Goal: Navigation & Orientation: Find specific page/section

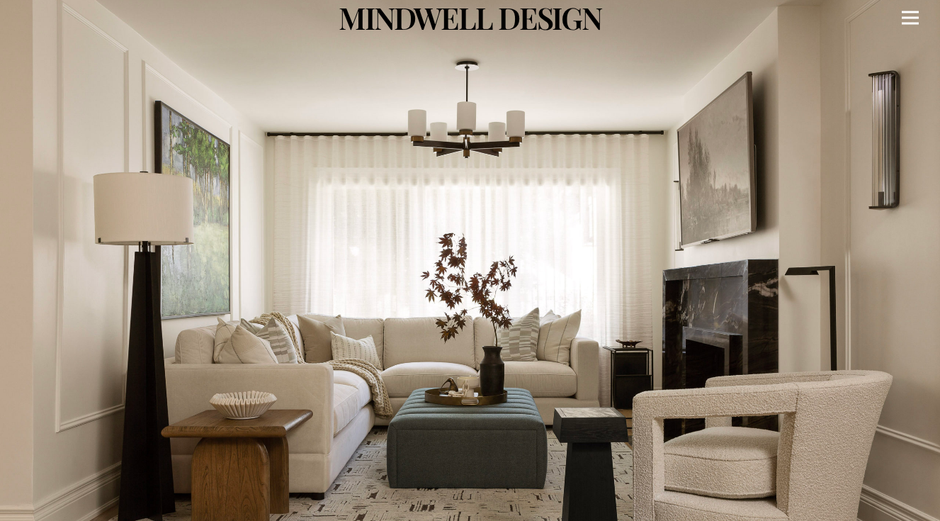
click at [911, 17] on icon "Menu" at bounding box center [910, 18] width 17 height 2
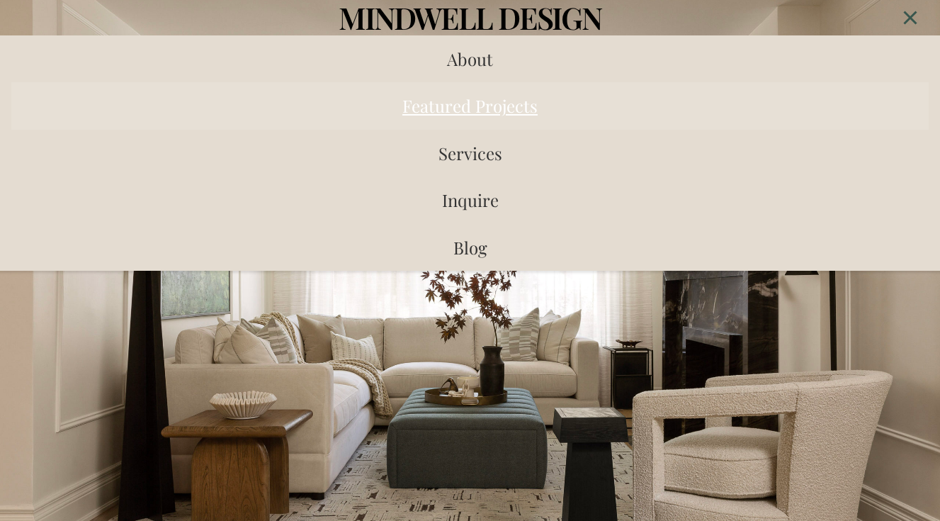
click at [497, 103] on span "Featured Projects" at bounding box center [469, 105] width 135 height 23
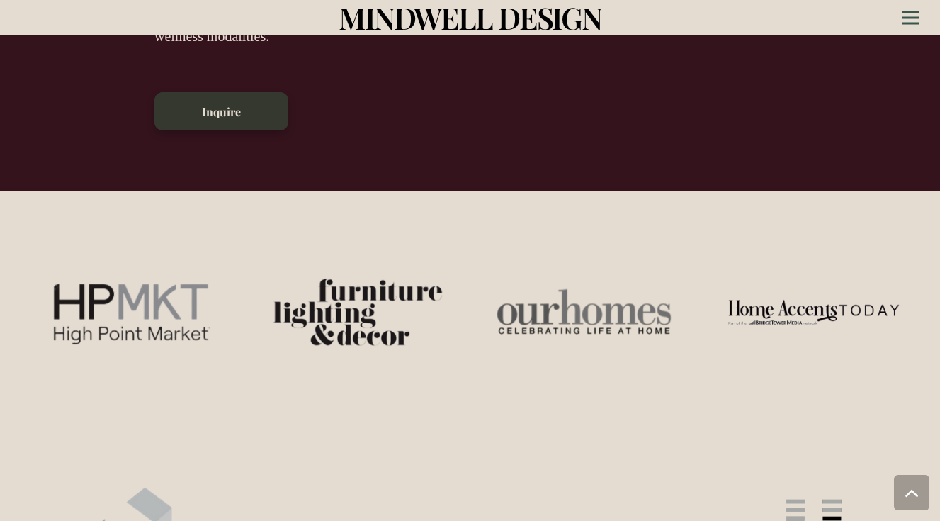
scroll to position [637, 0]
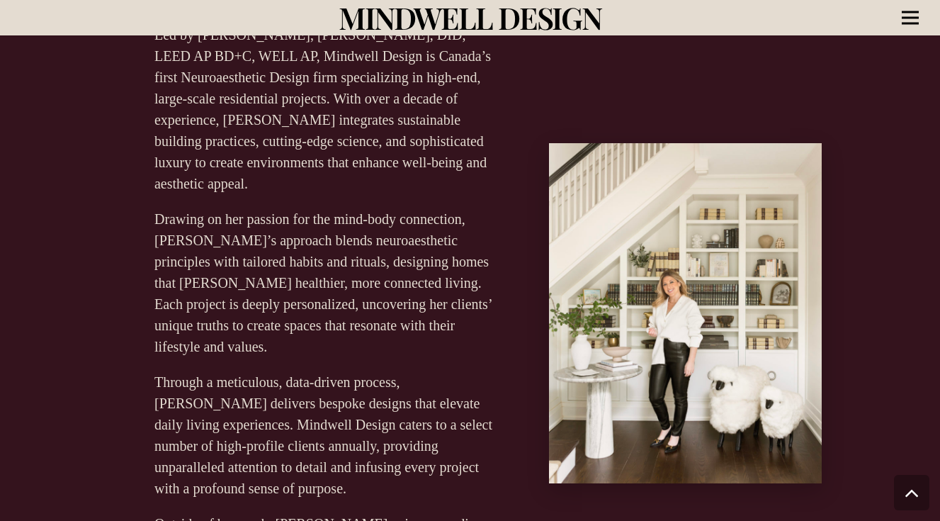
click at [913, 19] on icon "Menu" at bounding box center [910, 18] width 17 height 2
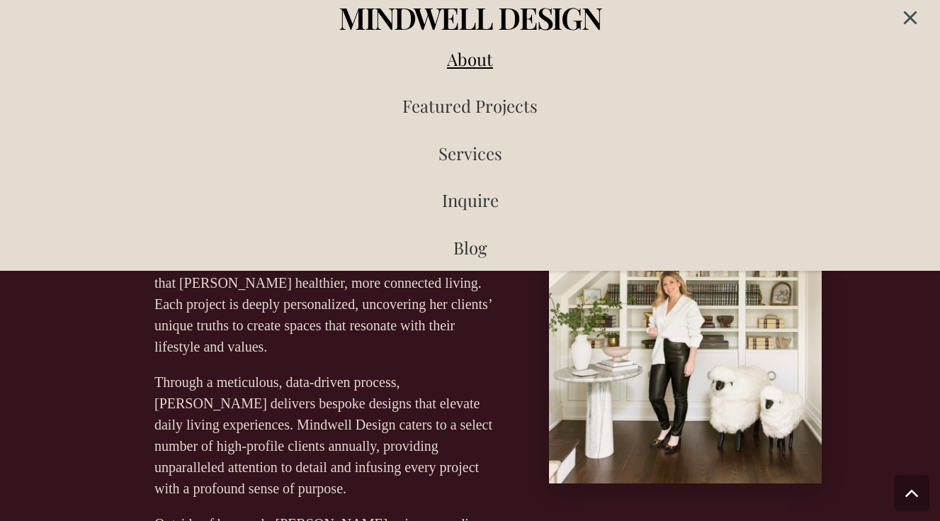
click at [467, 64] on span "About" at bounding box center [470, 58] width 46 height 23
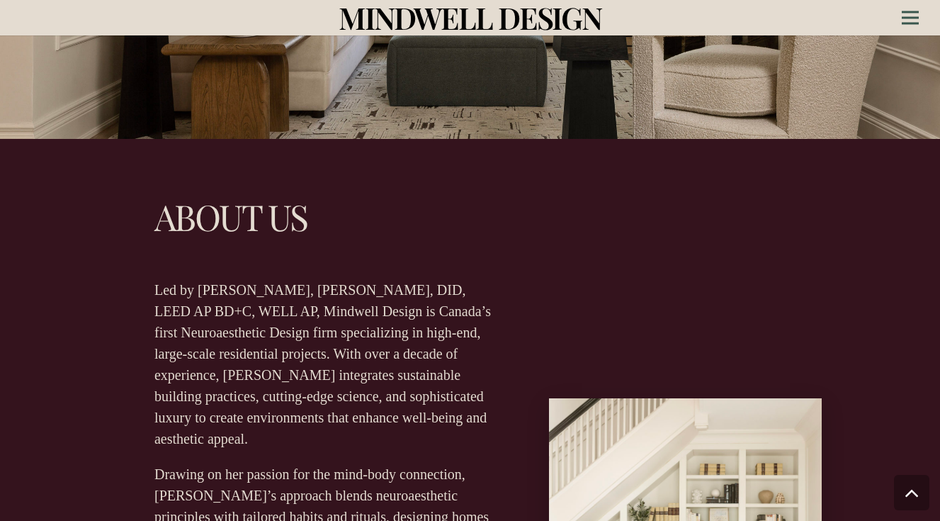
scroll to position [0, 0]
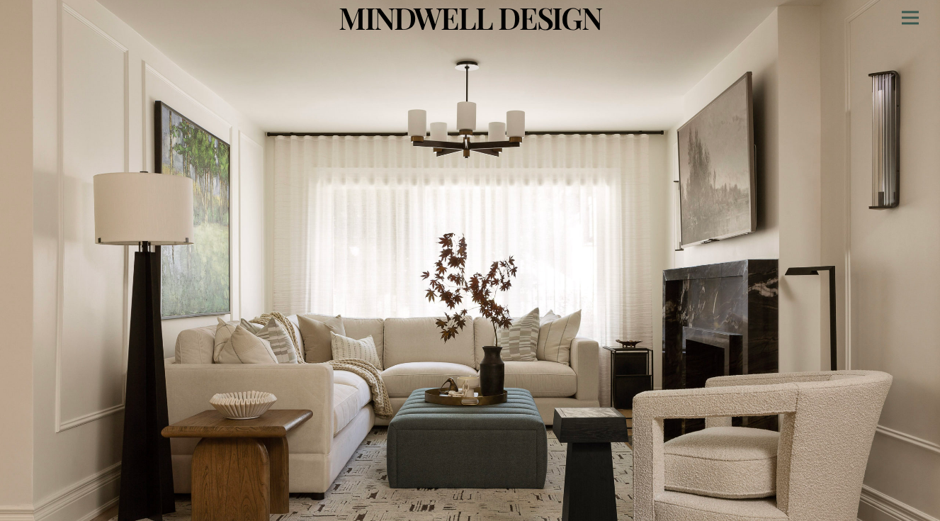
click at [517, 13] on span "MINDWELL DESIGN" at bounding box center [470, 17] width 263 height 40
click at [913, 17] on icon "Menu" at bounding box center [910, 18] width 17 height 2
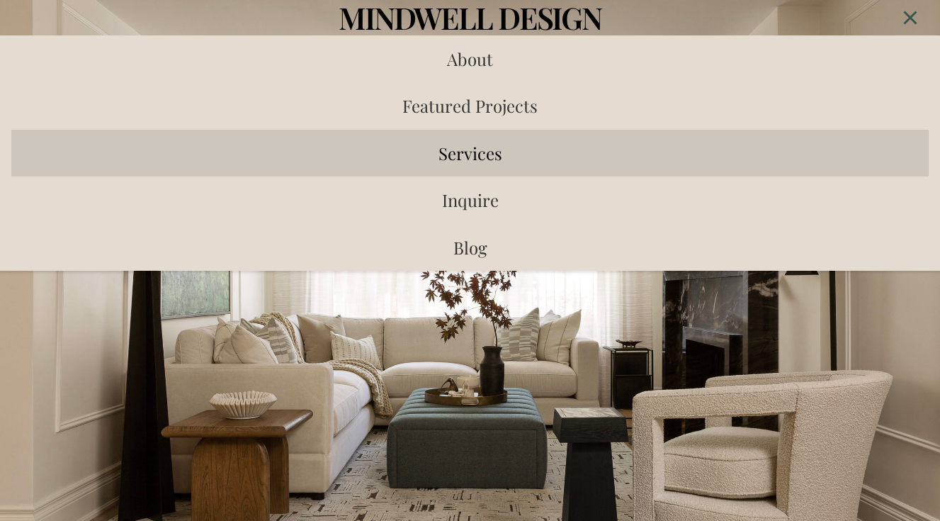
click at [492, 155] on span "Services" at bounding box center [471, 153] width 64 height 23
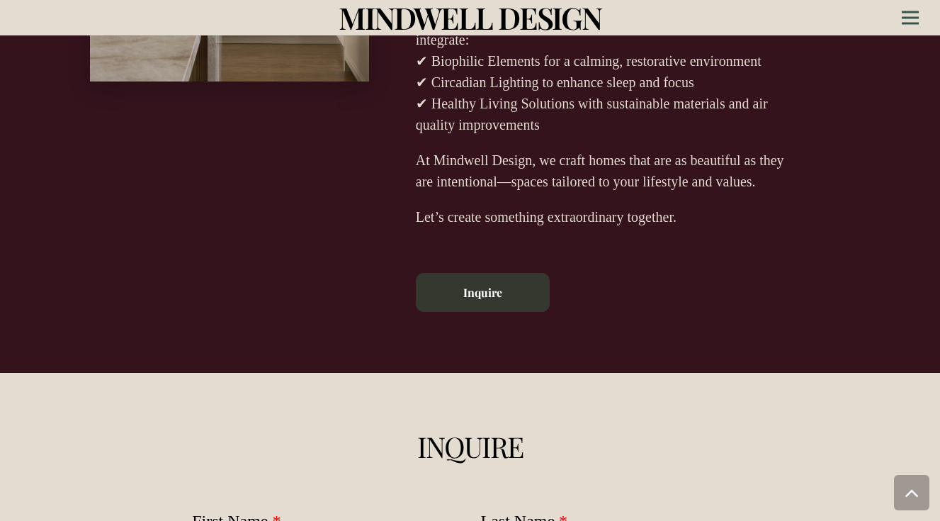
scroll to position [3997, 0]
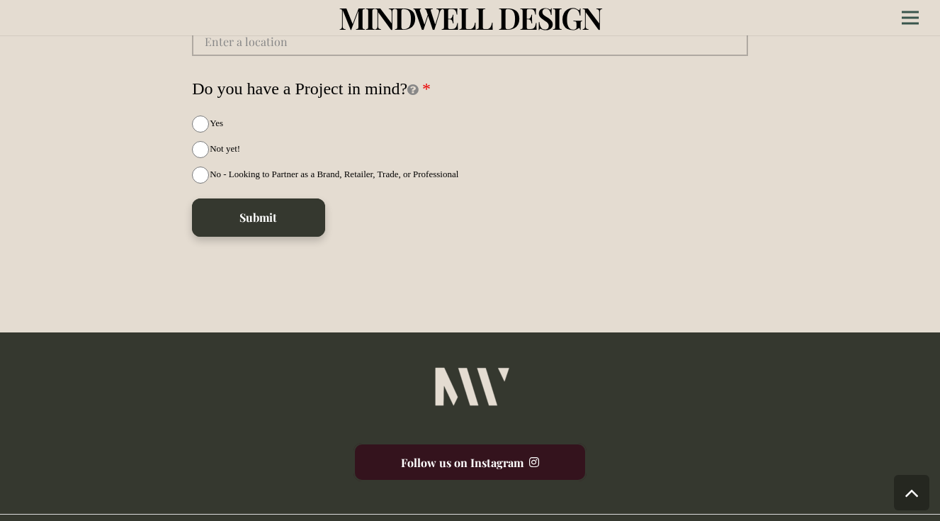
click at [493, 443] on link "Follow us on Instagram" at bounding box center [470, 462] width 233 height 38
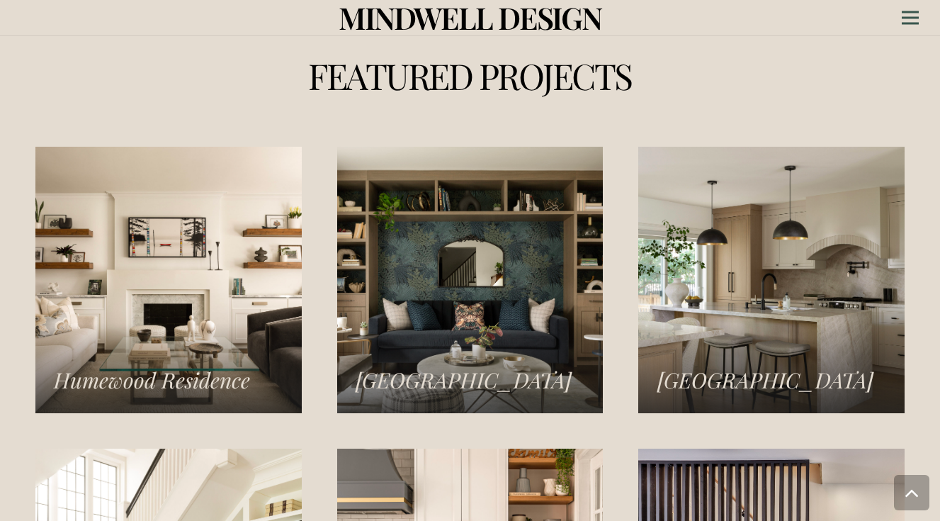
scroll to position [1964, 0]
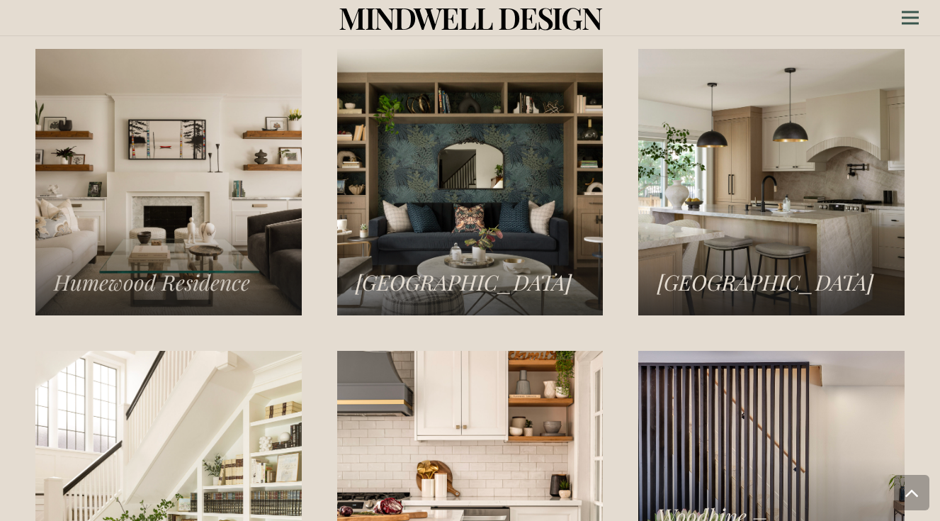
click at [230, 111] on link "Humewood Residence" at bounding box center [168, 182] width 266 height 266
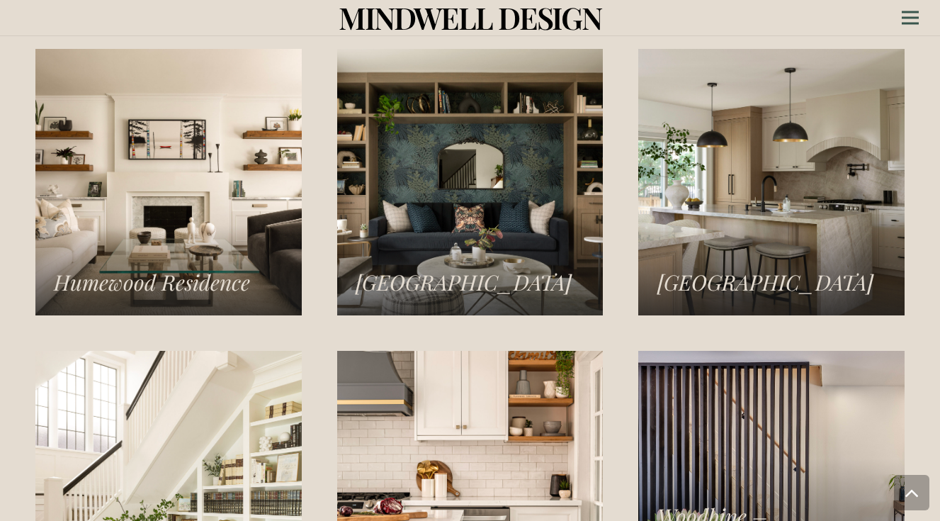
scroll to position [1959, 0]
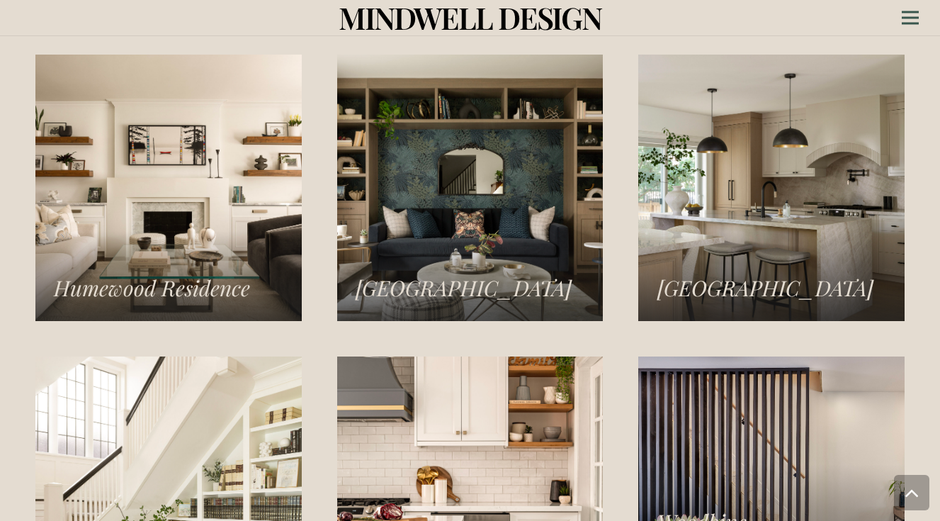
click at [475, 157] on link "Islington Residence" at bounding box center [470, 188] width 266 height 266
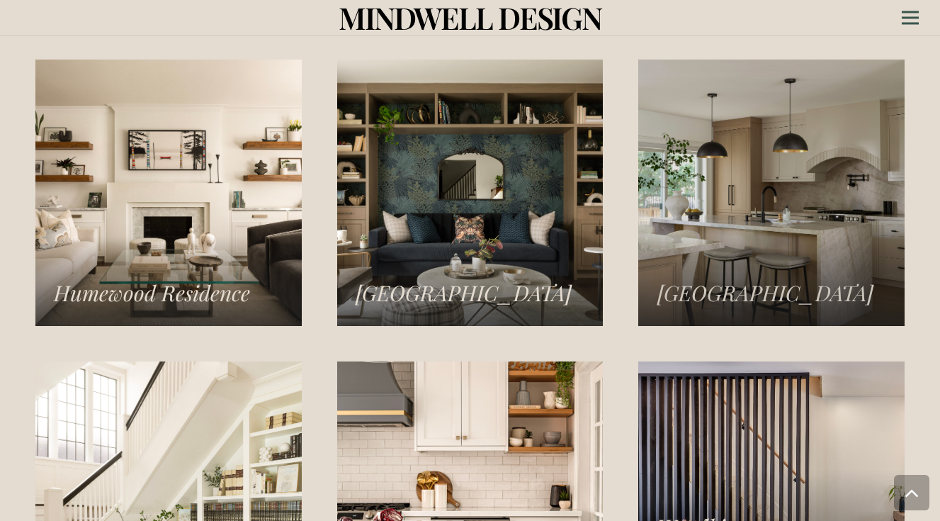
click at [743, 190] on link "Norseman Heights Residence" at bounding box center [771, 193] width 266 height 266
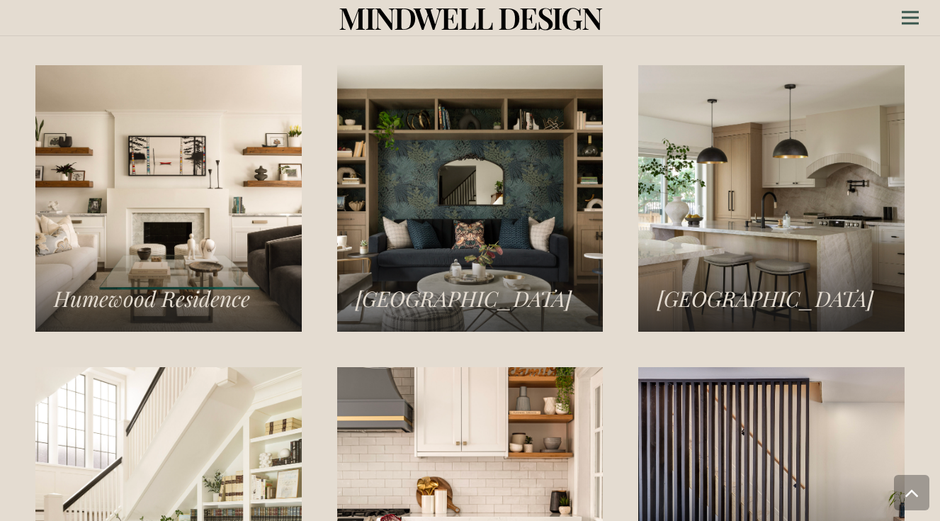
scroll to position [2248, 0]
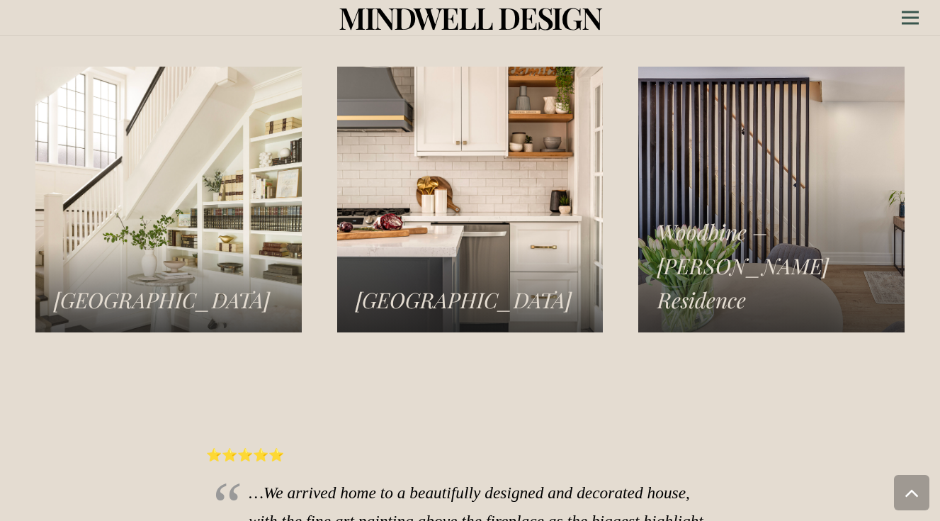
click at [115, 179] on link "Rosedale Residence" at bounding box center [168, 200] width 266 height 266
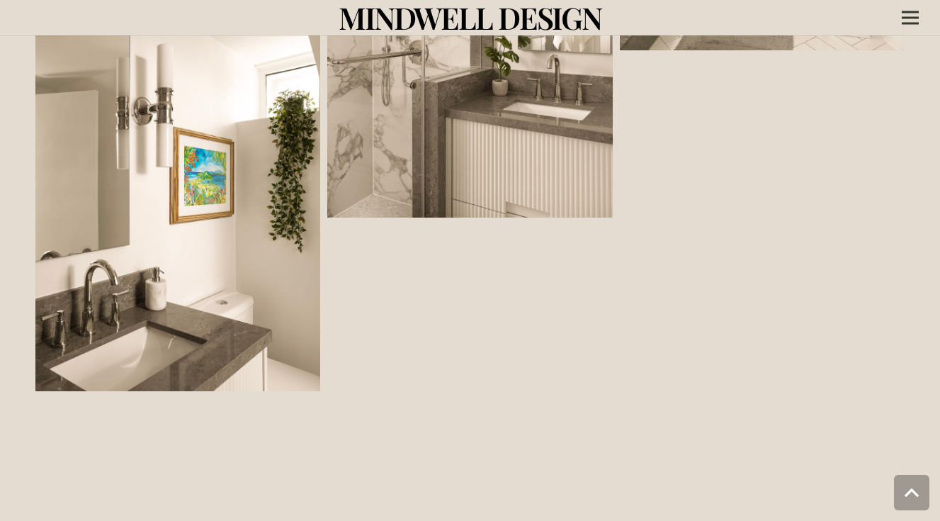
scroll to position [1627, 0]
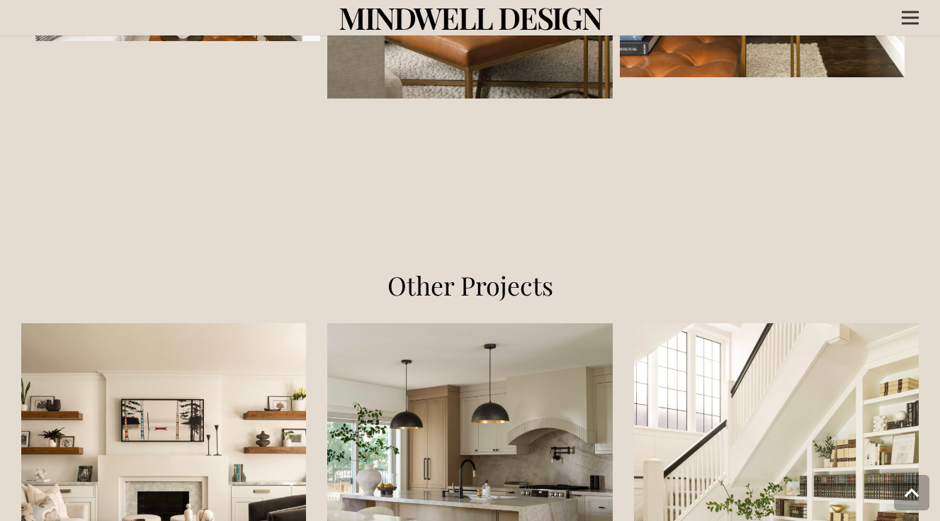
scroll to position [1379, 0]
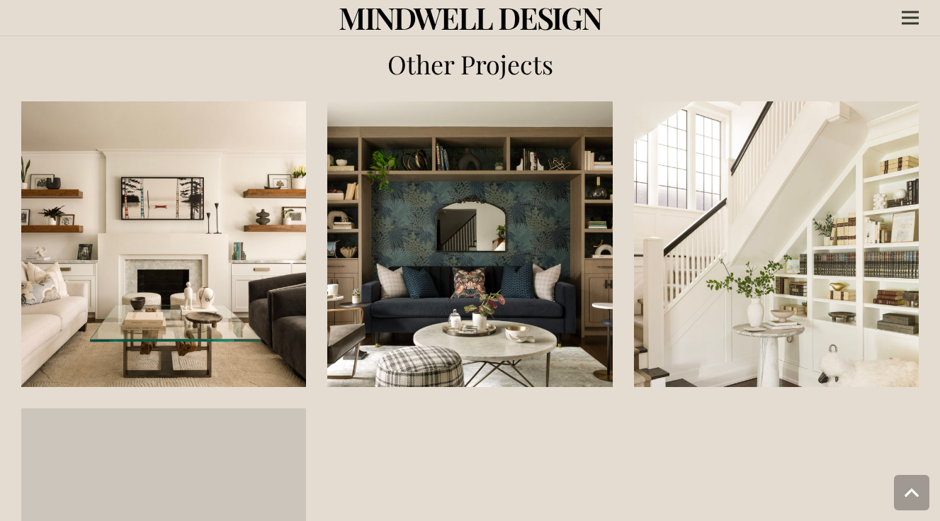
scroll to position [2424, 0]
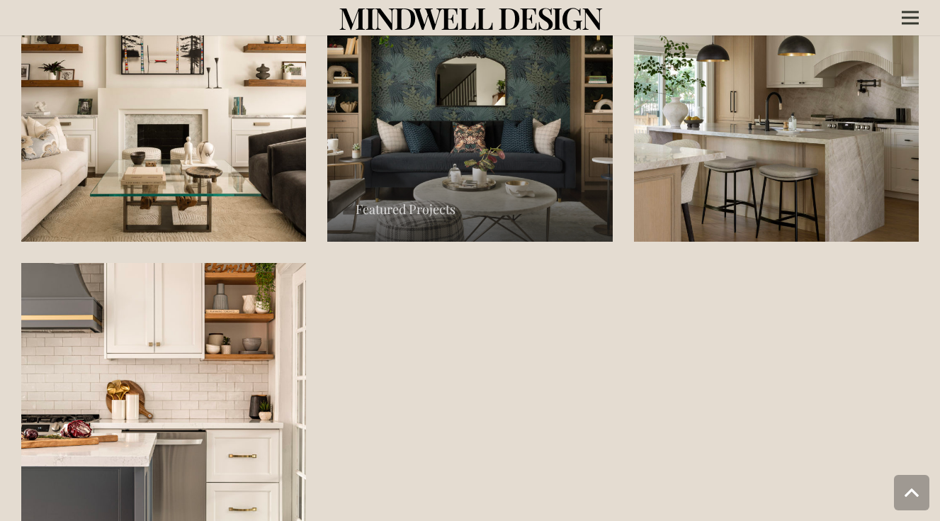
scroll to position [1905, 0]
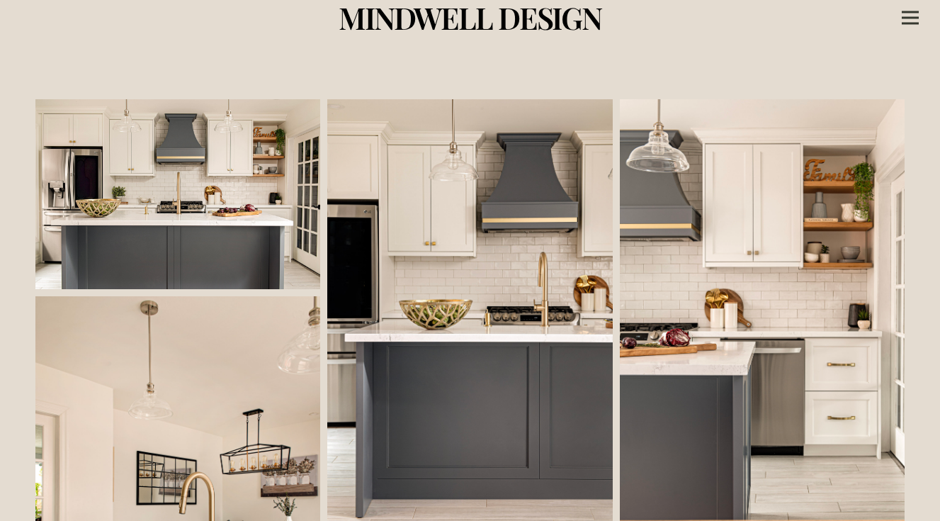
click at [213, 186] on link at bounding box center [177, 194] width 285 height 190
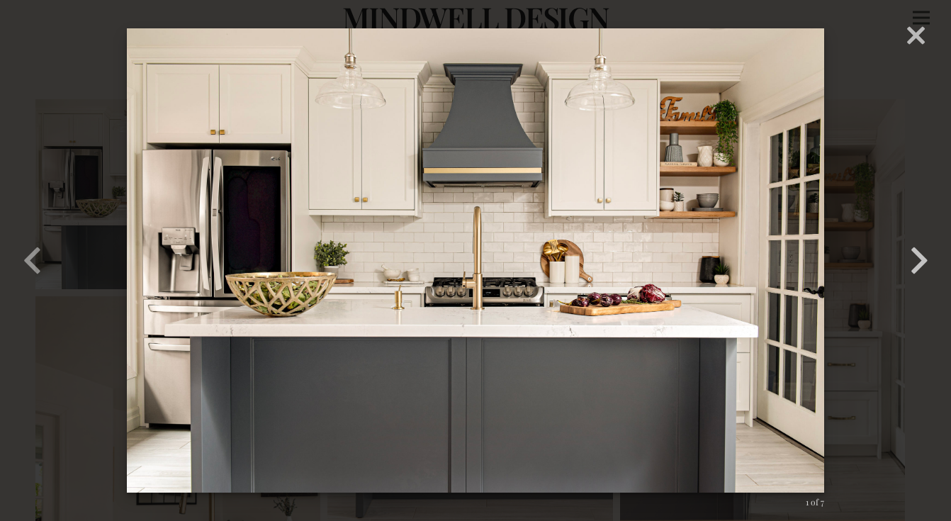
click at [920, 256] on button "button" at bounding box center [919, 261] width 64 height 78
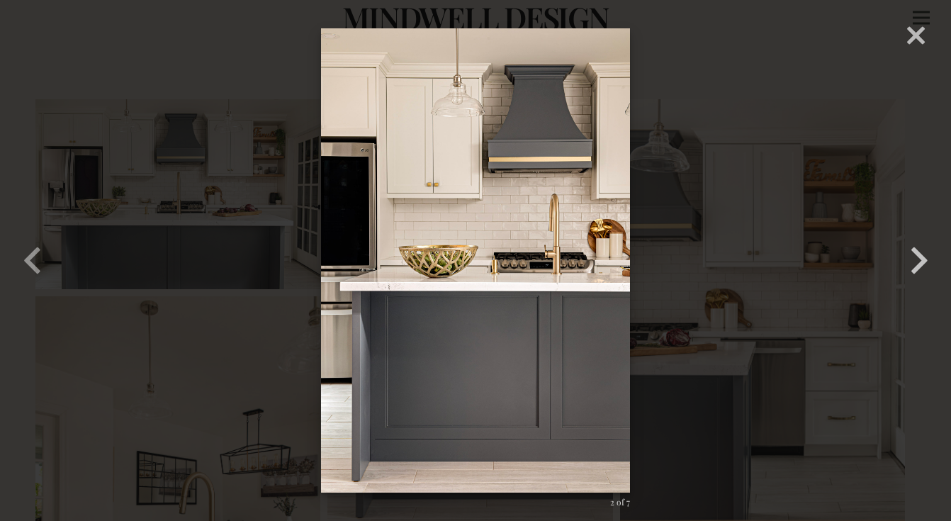
click at [920, 257] on button "button" at bounding box center [919, 261] width 64 height 78
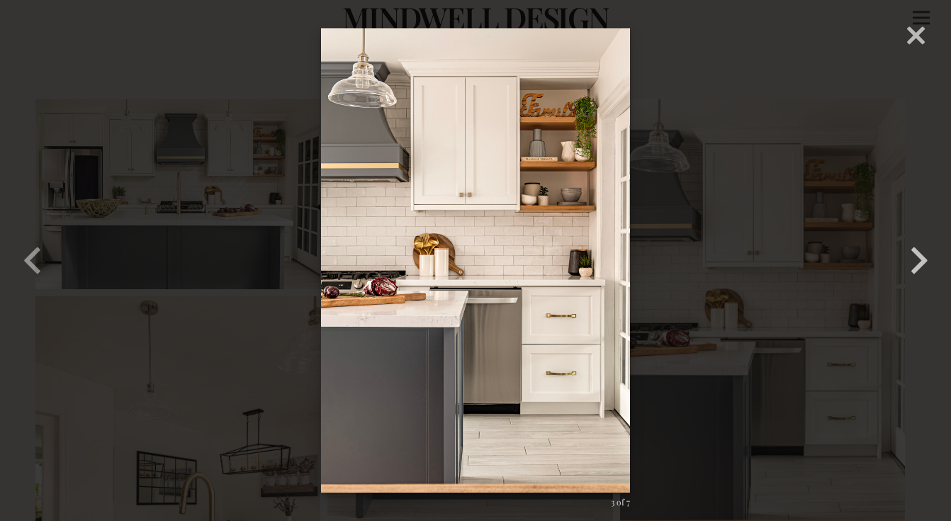
click at [922, 257] on button "button" at bounding box center [919, 261] width 64 height 78
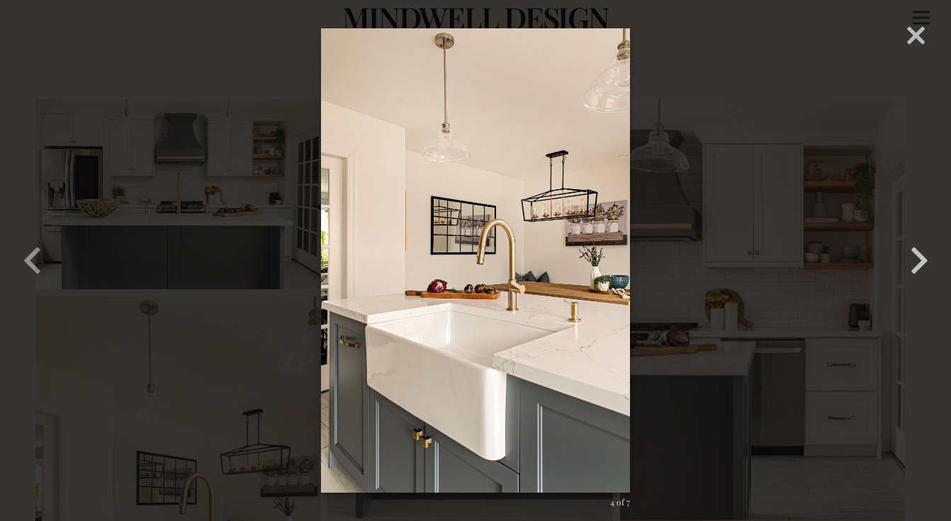
click at [922, 257] on button "button" at bounding box center [919, 261] width 64 height 78
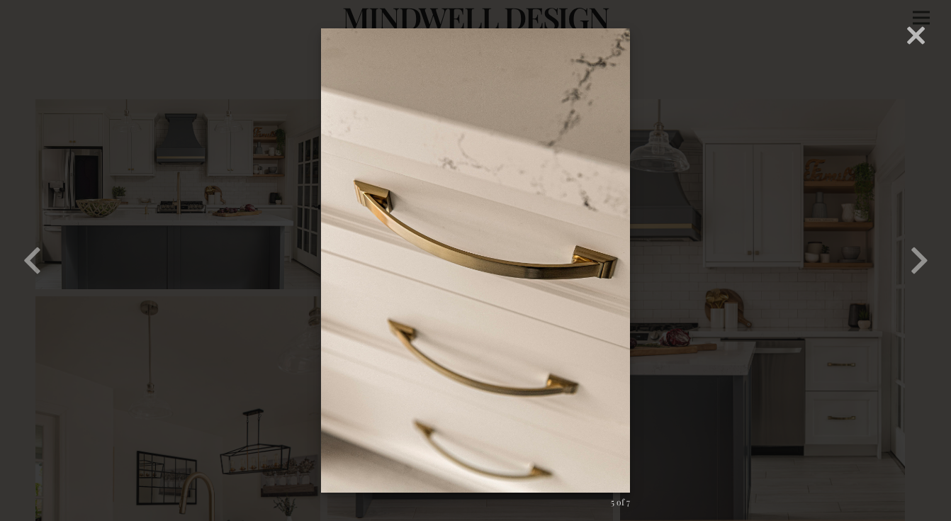
click at [922, 41] on div "× 05 – Williamsburg – Mindwell Design – Gabrielle Kozhukh-Joo 5 of 7 Loading..." at bounding box center [475, 260] width 951 height 521
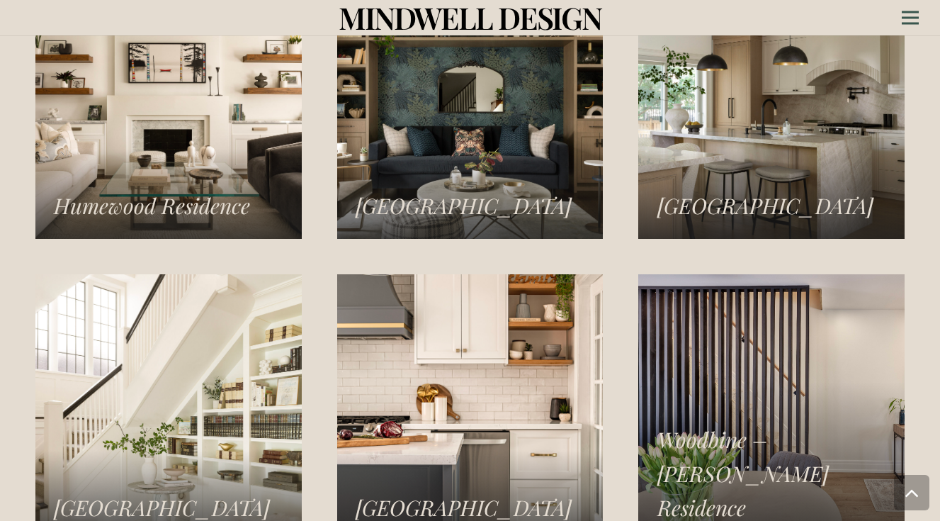
scroll to position [2232, 0]
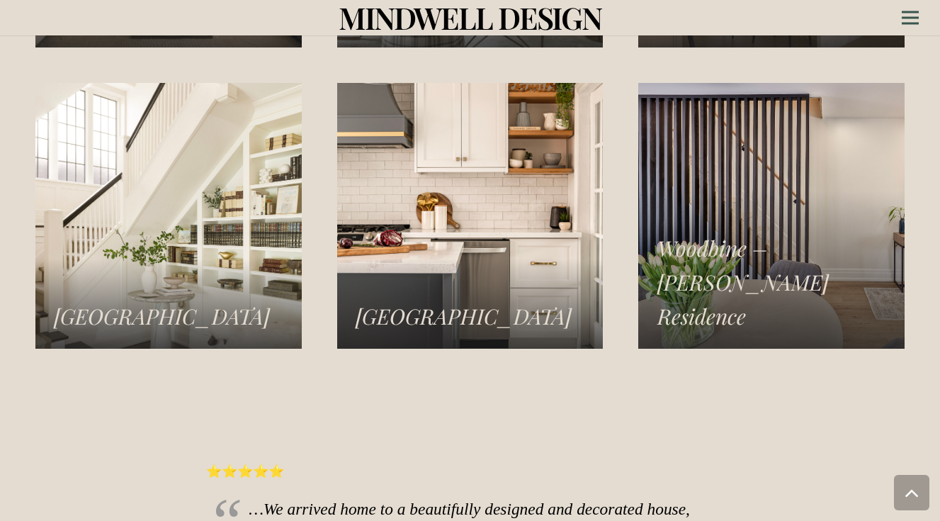
click at [802, 210] on link "Woodbine – Lumsden Residence" at bounding box center [771, 216] width 266 height 266
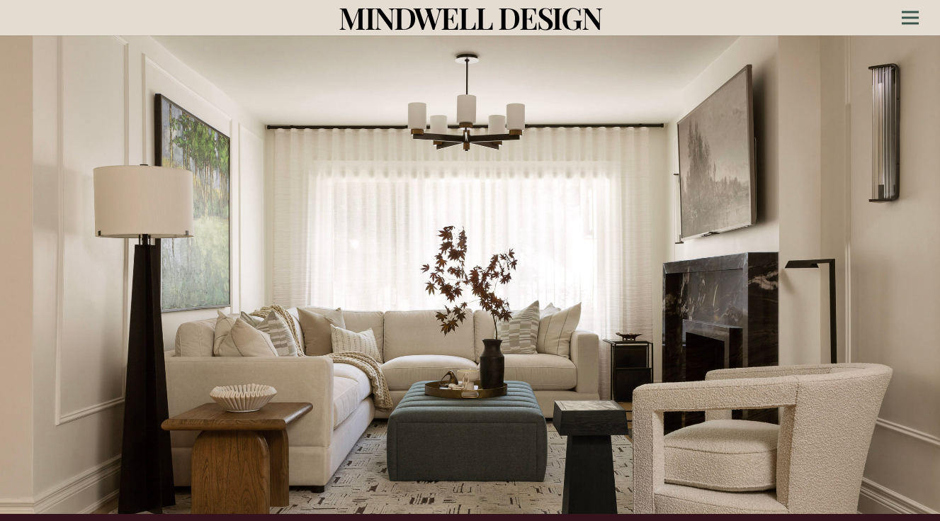
scroll to position [0, 0]
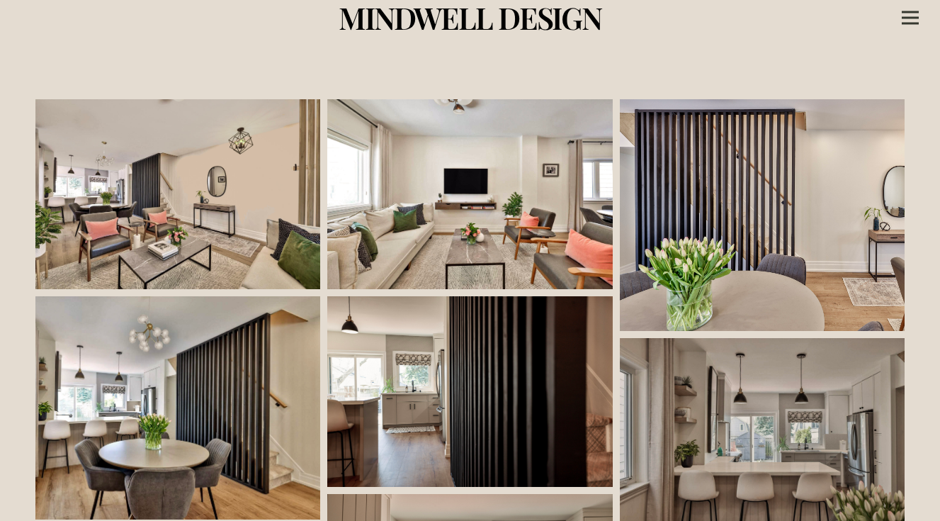
click at [192, 181] on link at bounding box center [177, 194] width 285 height 190
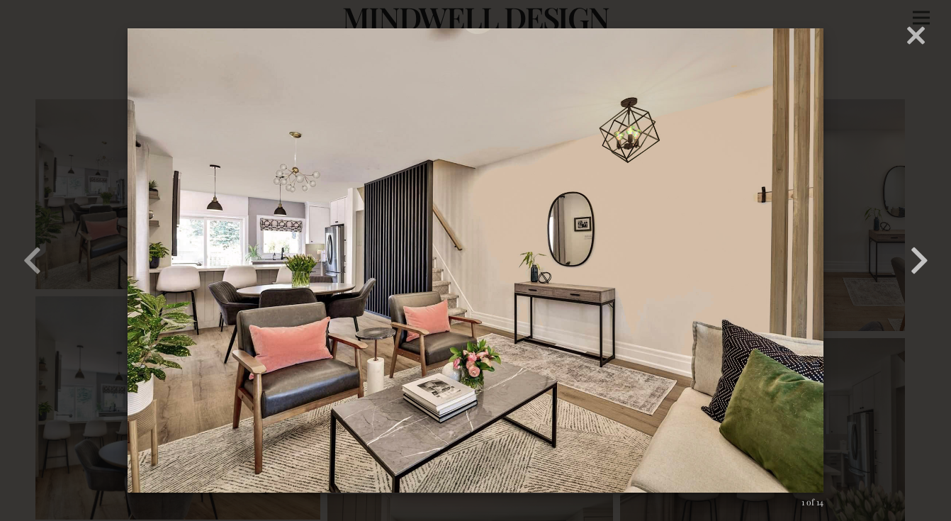
click at [918, 261] on button "button" at bounding box center [919, 261] width 64 height 78
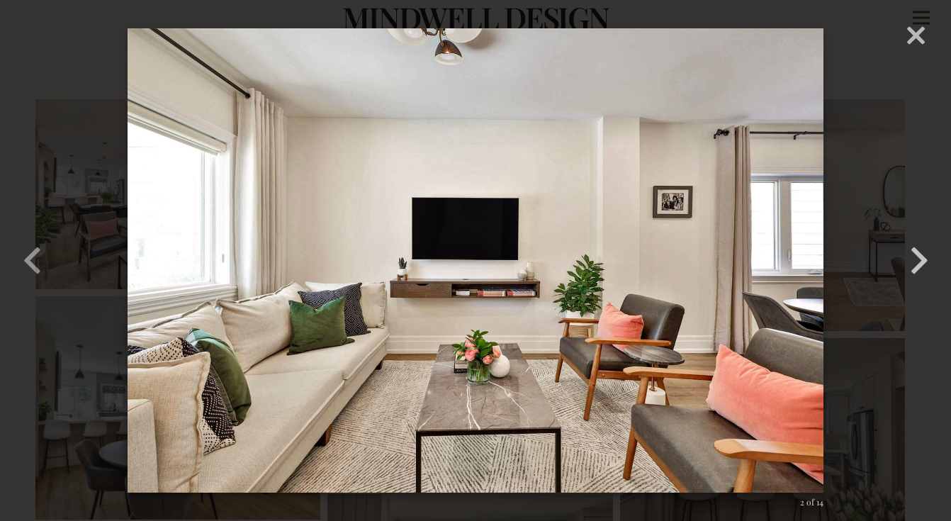
click at [918, 261] on button "button" at bounding box center [919, 261] width 64 height 78
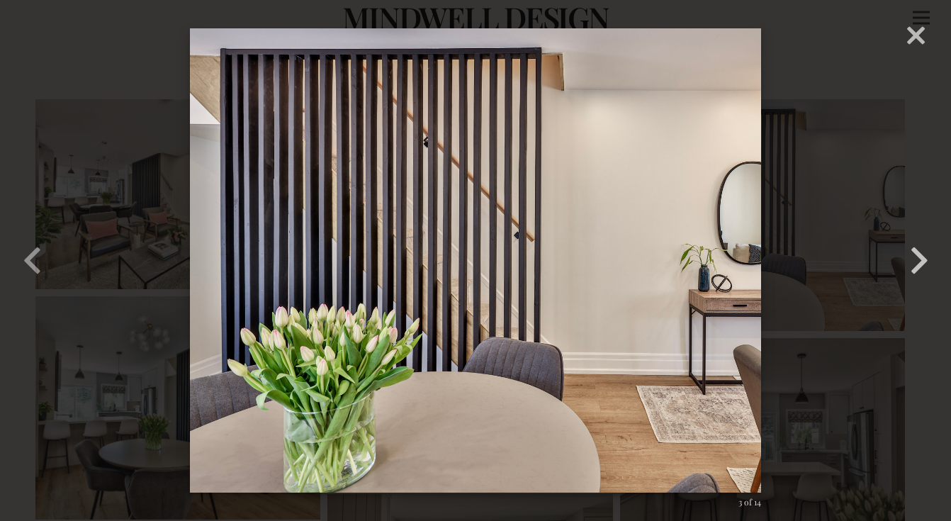
click at [918, 261] on button "button" at bounding box center [919, 261] width 64 height 78
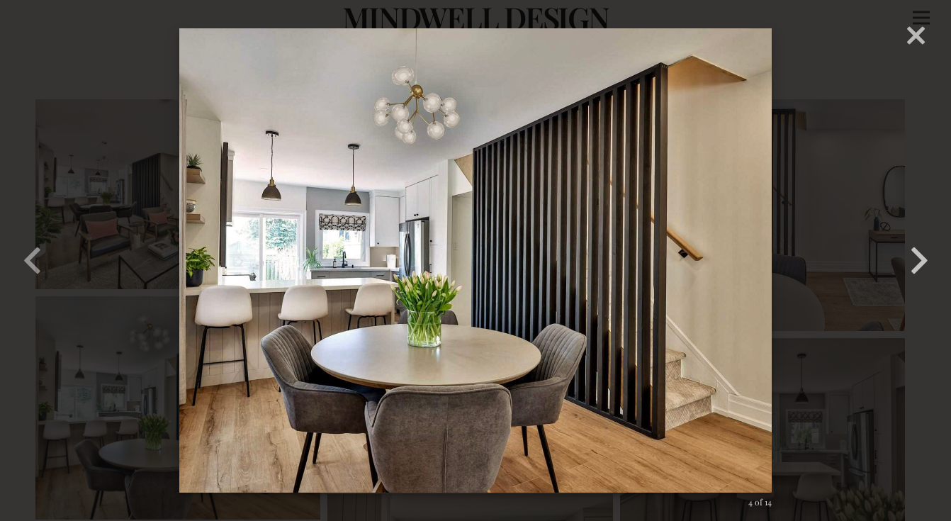
click at [917, 261] on button "button" at bounding box center [919, 261] width 64 height 78
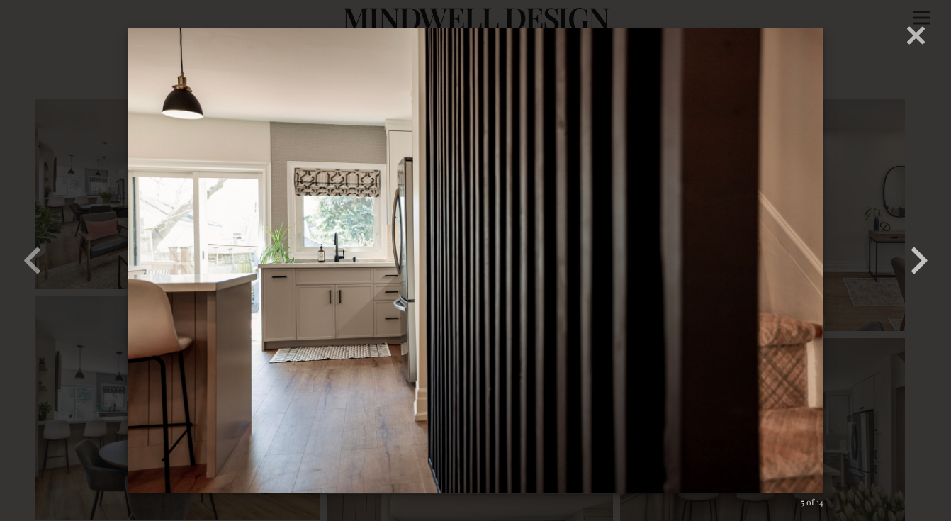
click at [917, 261] on button "button" at bounding box center [919, 261] width 64 height 78
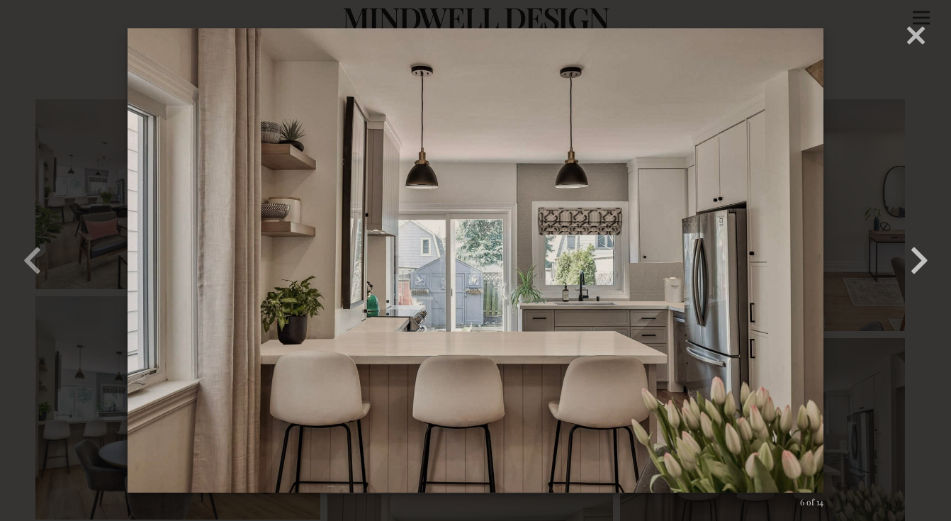
click at [917, 261] on button "button" at bounding box center [919, 261] width 64 height 78
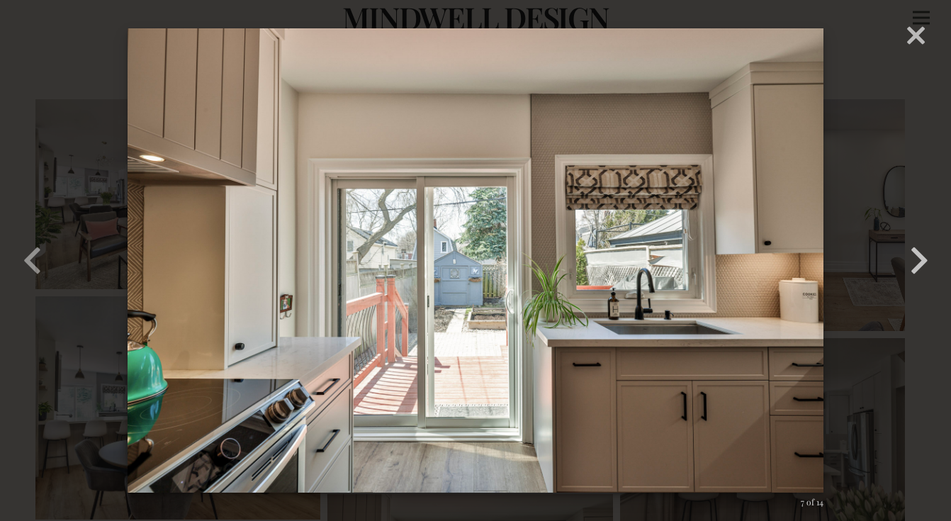
click at [917, 261] on button "button" at bounding box center [919, 261] width 64 height 78
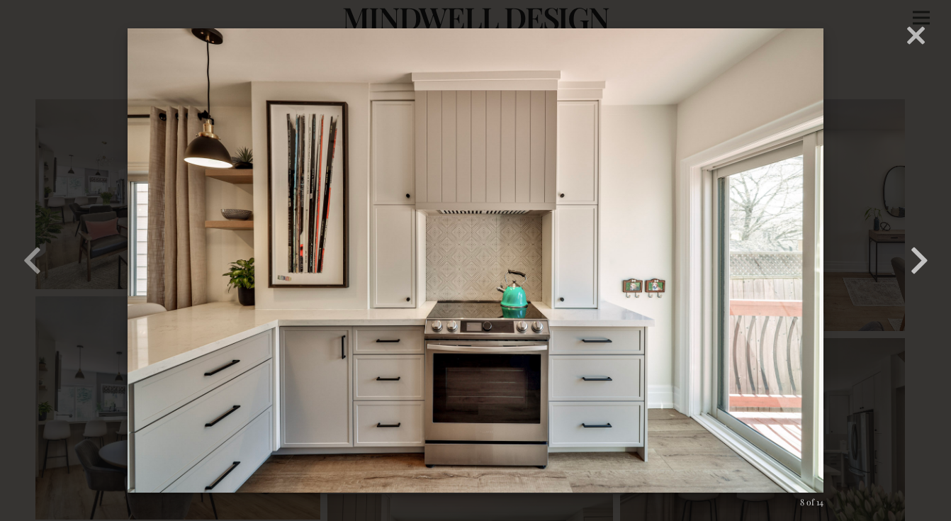
click at [917, 261] on button "button" at bounding box center [919, 261] width 64 height 78
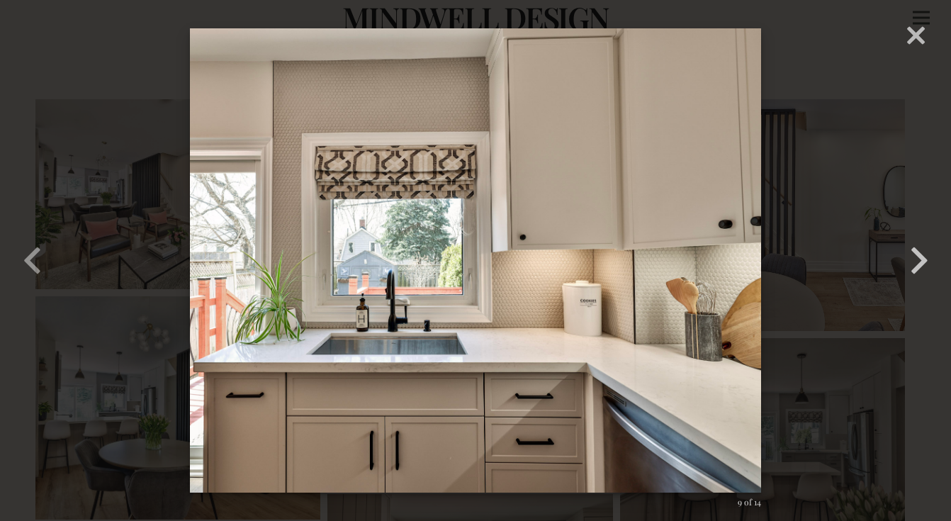
click at [917, 261] on button "button" at bounding box center [919, 261] width 64 height 78
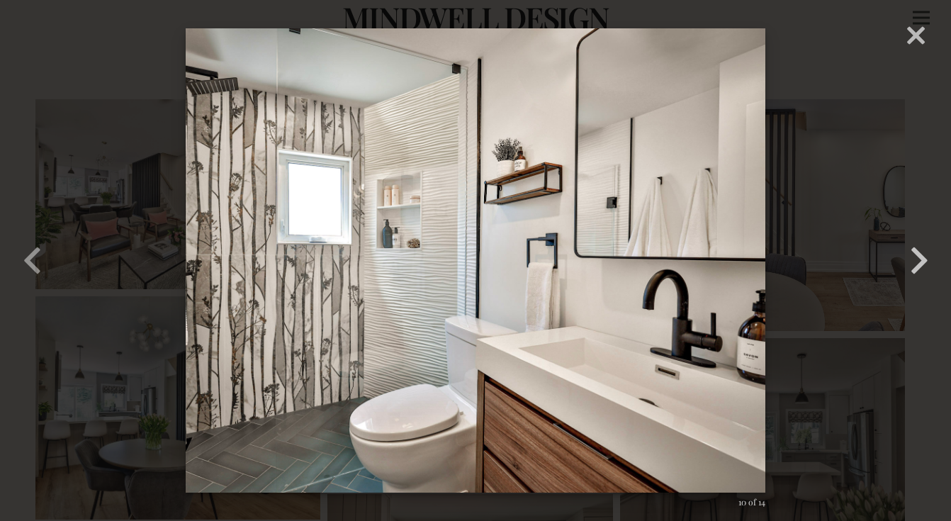
click at [917, 261] on button "button" at bounding box center [919, 261] width 64 height 78
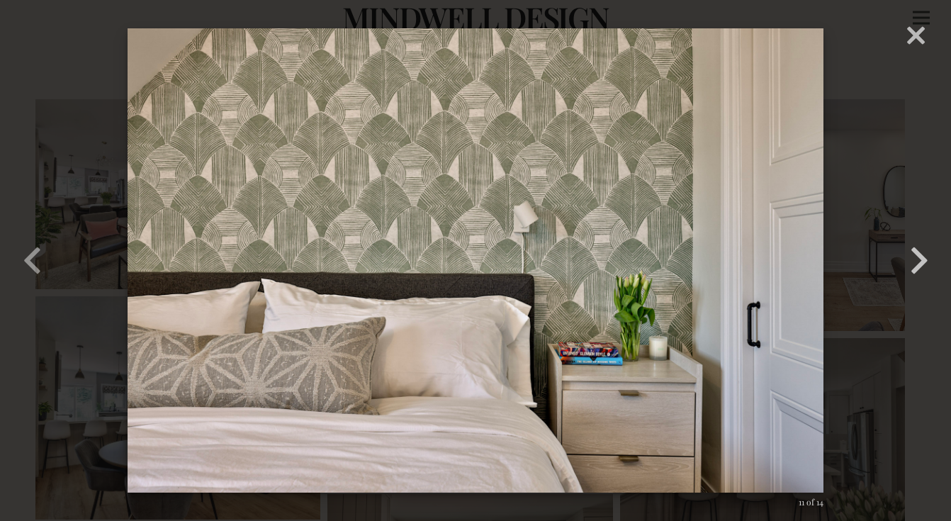
click at [917, 261] on button "button" at bounding box center [919, 261] width 64 height 78
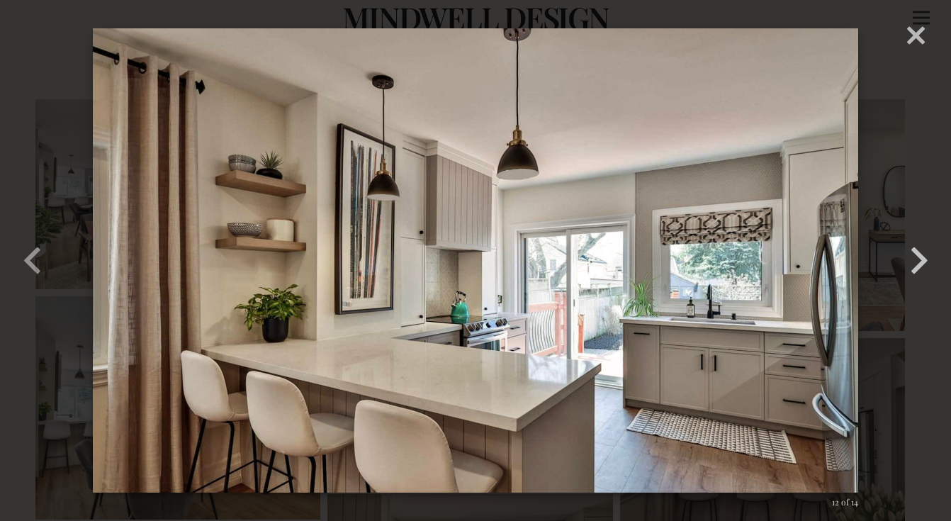
click at [917, 261] on button "button" at bounding box center [919, 261] width 64 height 78
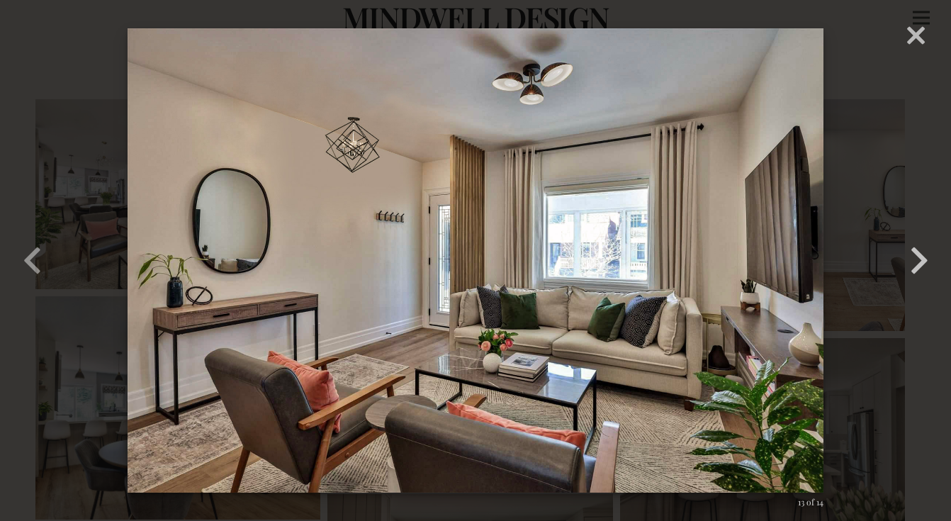
click at [917, 261] on button "button" at bounding box center [919, 261] width 64 height 78
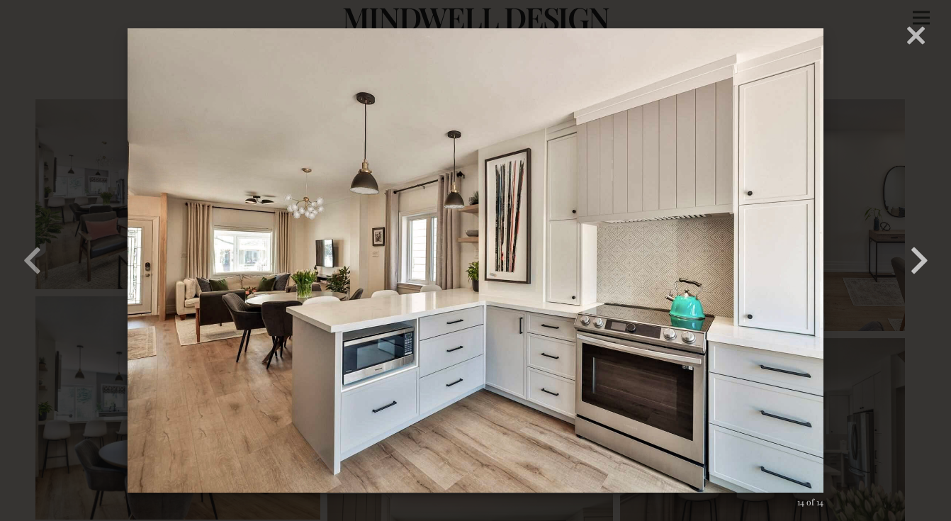
click at [915, 262] on button "button" at bounding box center [919, 261] width 64 height 78
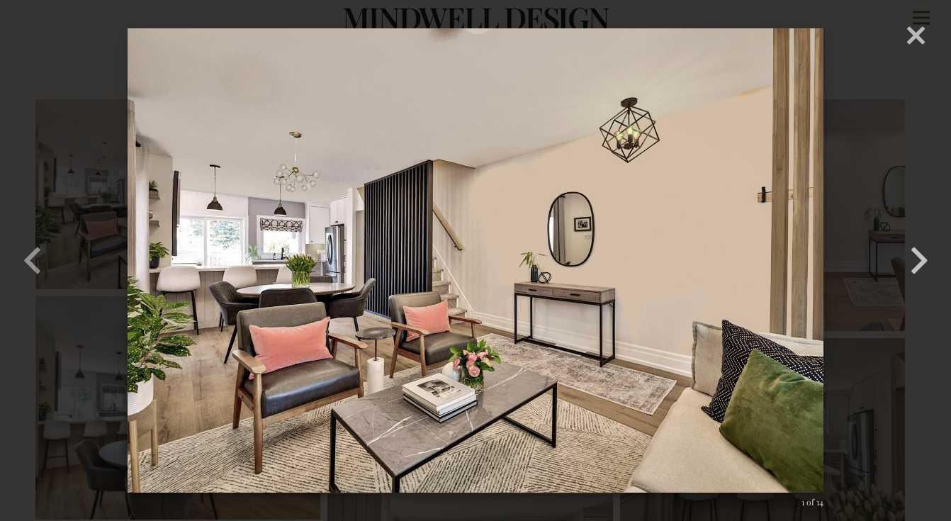
click at [913, 262] on button "button" at bounding box center [919, 261] width 64 height 78
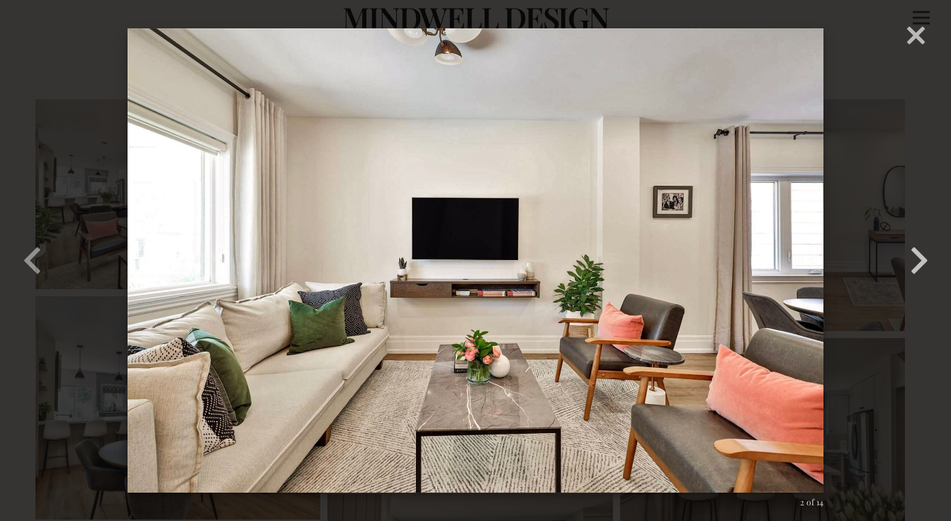
click at [913, 262] on button "button" at bounding box center [919, 261] width 64 height 78
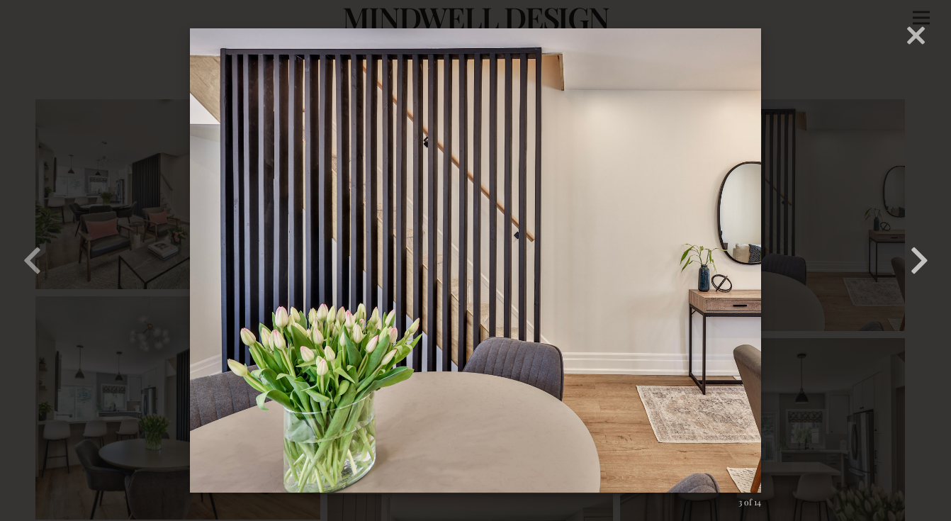
click at [913, 262] on button "button" at bounding box center [919, 261] width 64 height 78
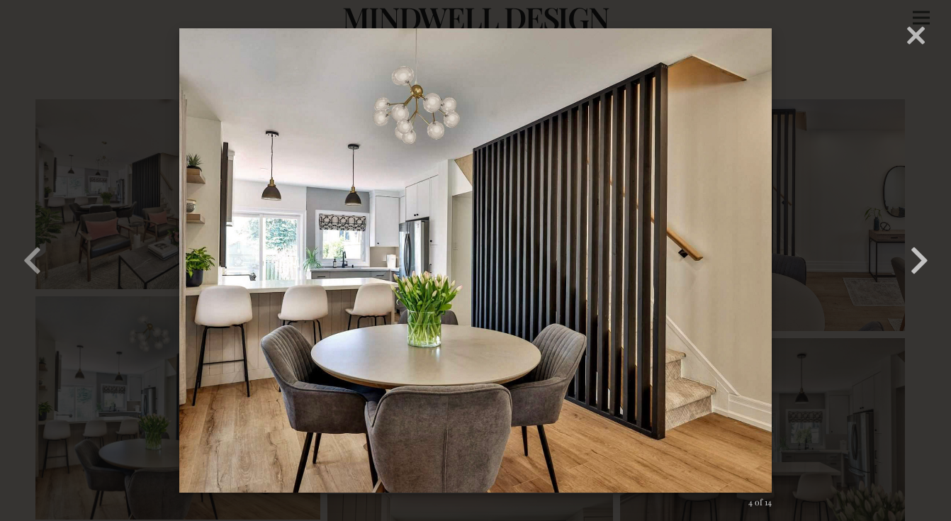
click at [920, 264] on button "button" at bounding box center [919, 261] width 64 height 78
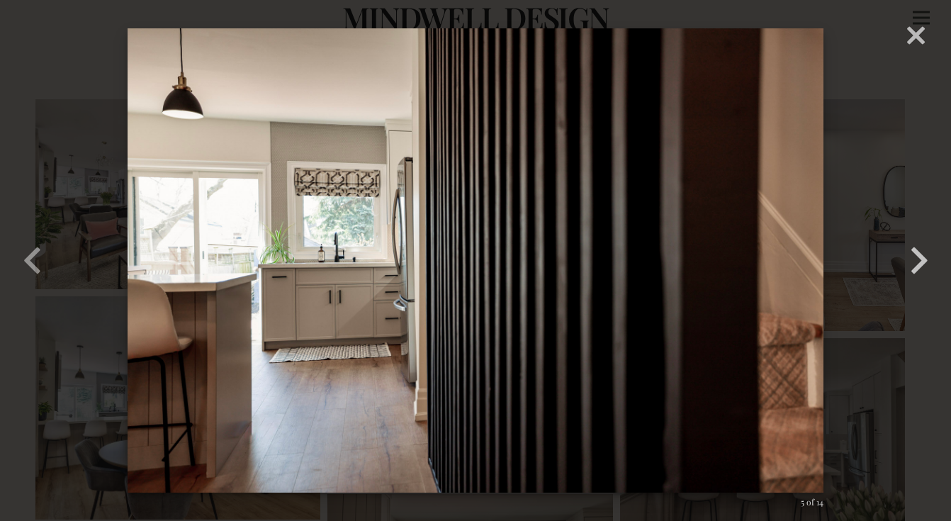
click at [920, 263] on button "button" at bounding box center [919, 261] width 64 height 78
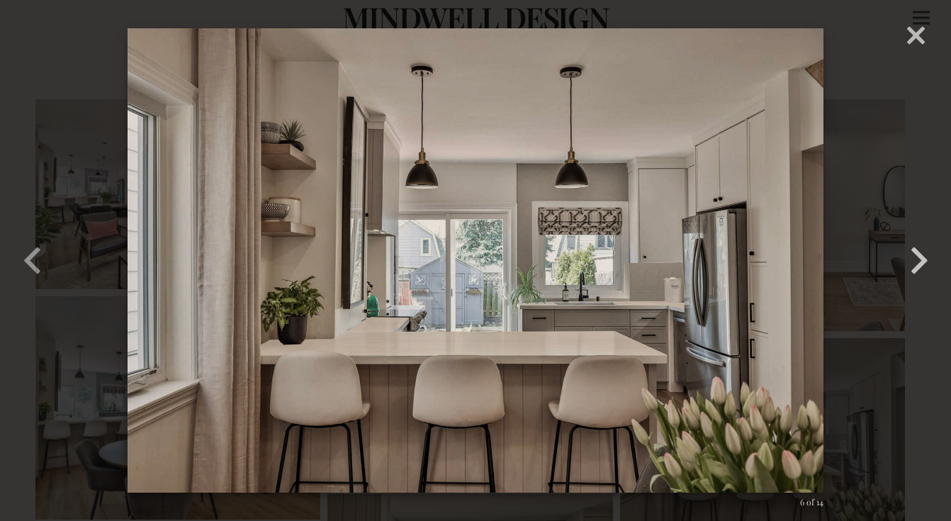
click at [920, 263] on button "button" at bounding box center [919, 261] width 64 height 78
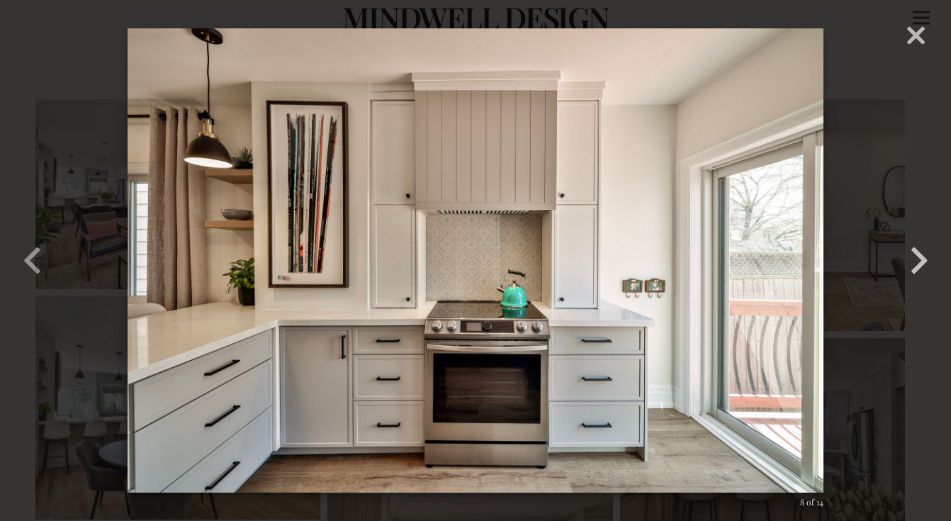
click at [920, 263] on button "button" at bounding box center [919, 261] width 64 height 78
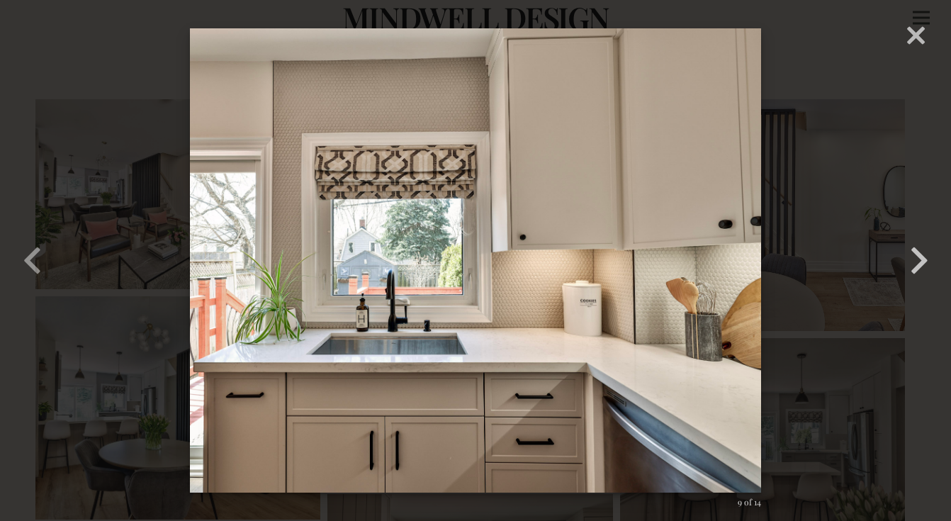
click at [920, 263] on button "button" at bounding box center [919, 261] width 64 height 78
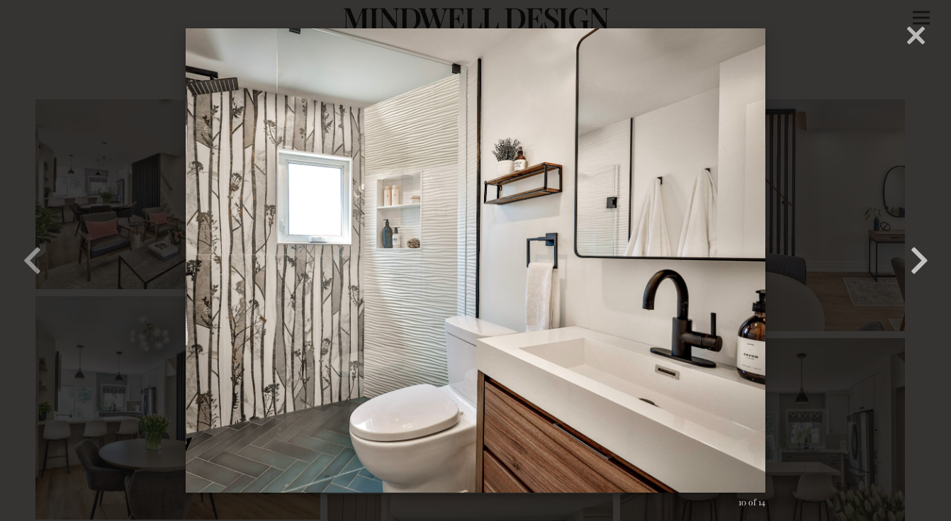
click at [920, 263] on button "button" at bounding box center [919, 261] width 64 height 78
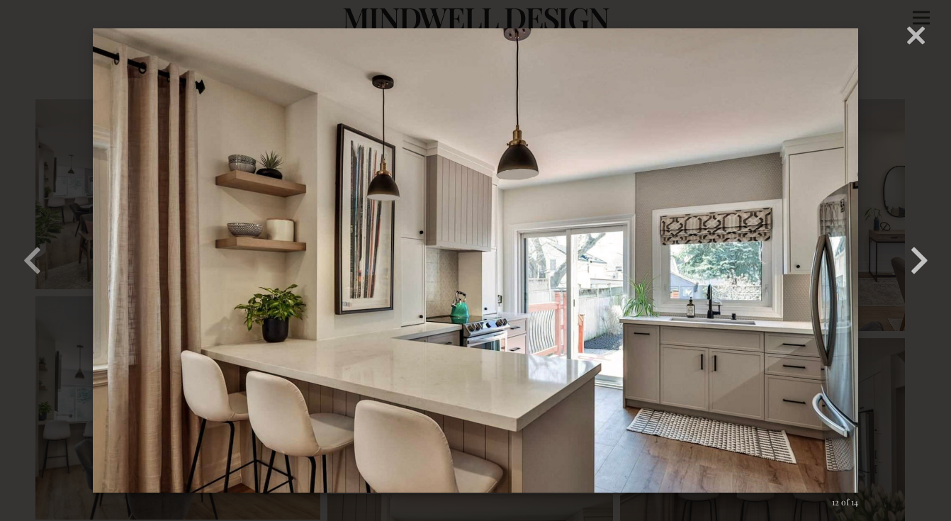
click at [920, 263] on button "button" at bounding box center [919, 261] width 64 height 78
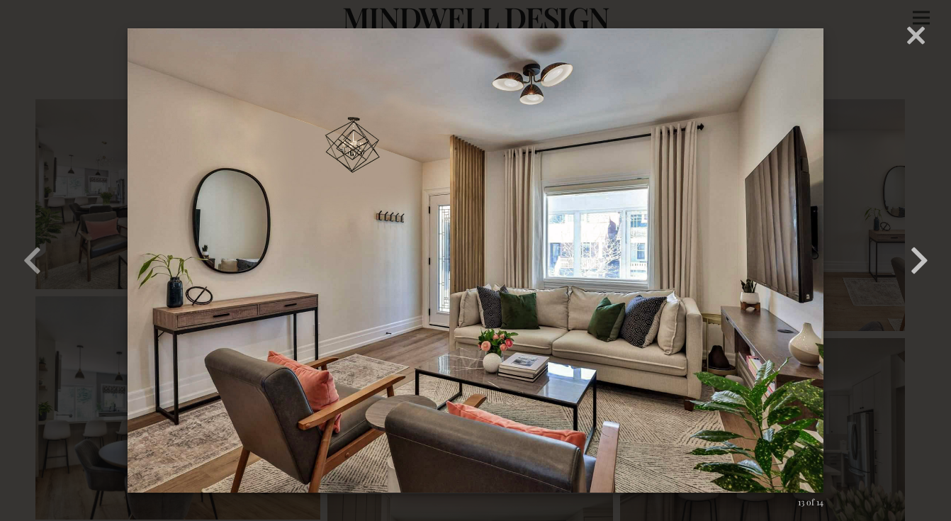
click at [920, 263] on button "button" at bounding box center [919, 261] width 64 height 78
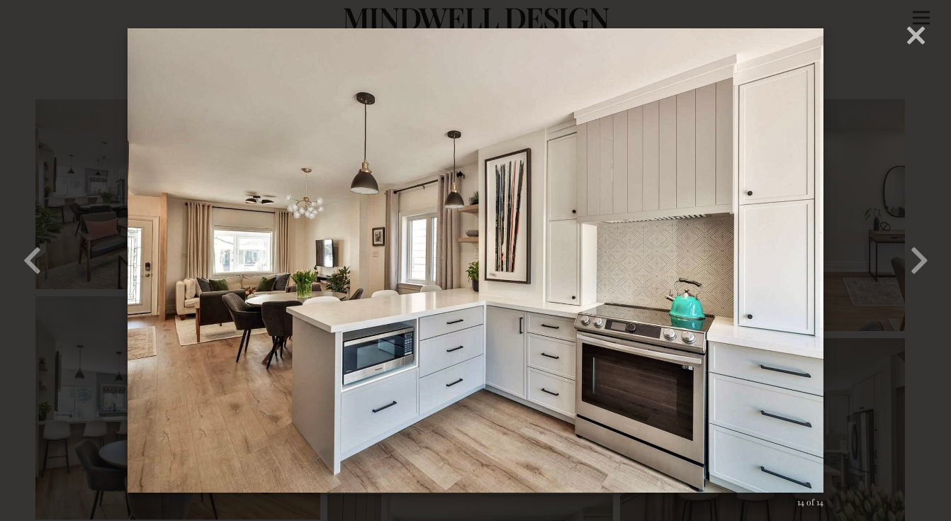
click at [912, 45] on div "× Untitled design – 1 14 of 14 Loading..." at bounding box center [475, 260] width 951 height 521
